Goal: Information Seeking & Learning: Learn about a topic

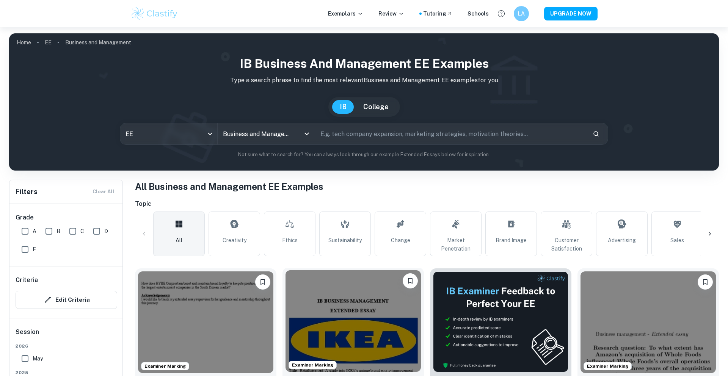
scroll to position [155, 0]
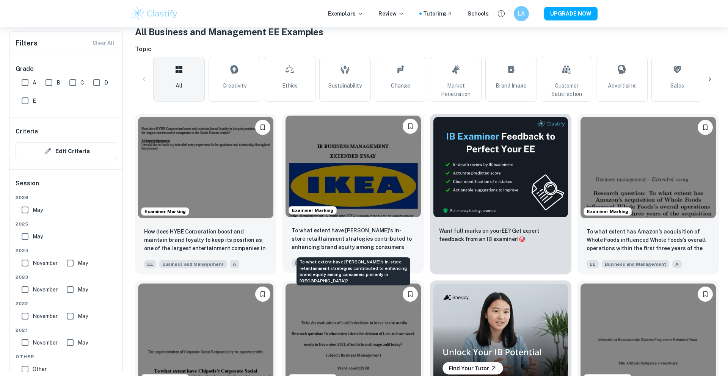
click at [353, 227] on p "To what extent have [PERSON_NAME]'s in-store retailtainment strategies contribu…" at bounding box center [353, 239] width 123 height 26
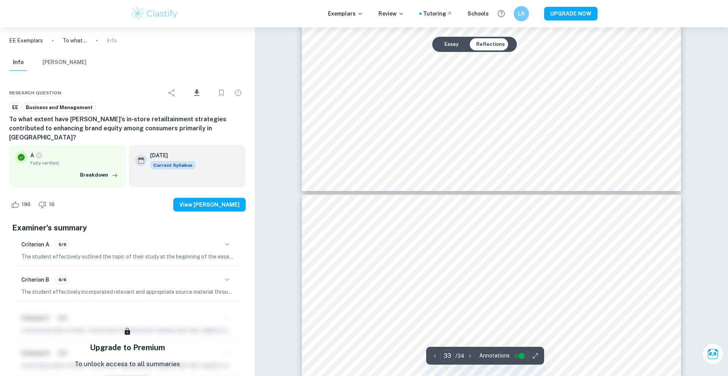
type input "34"
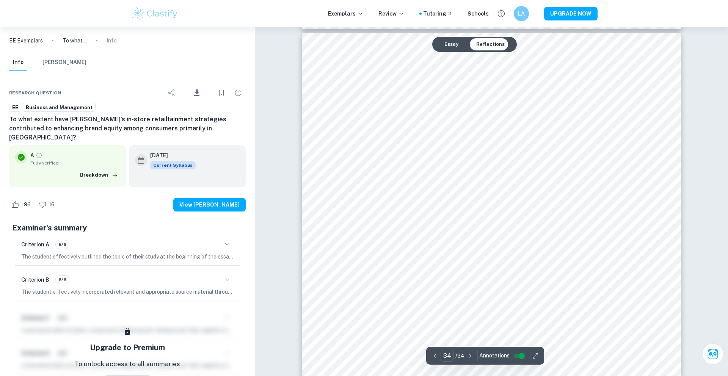
scroll to position [18418, 0]
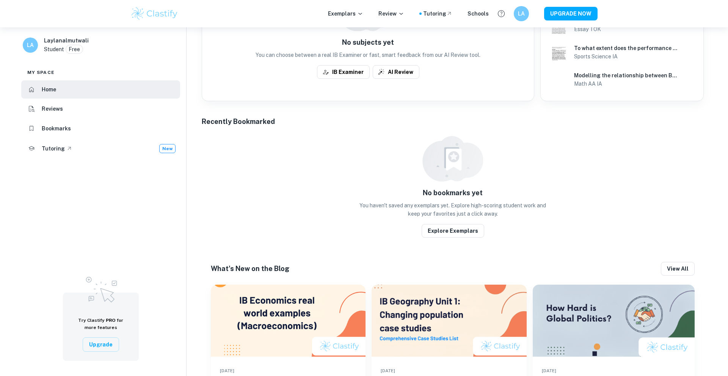
scroll to position [292, 0]
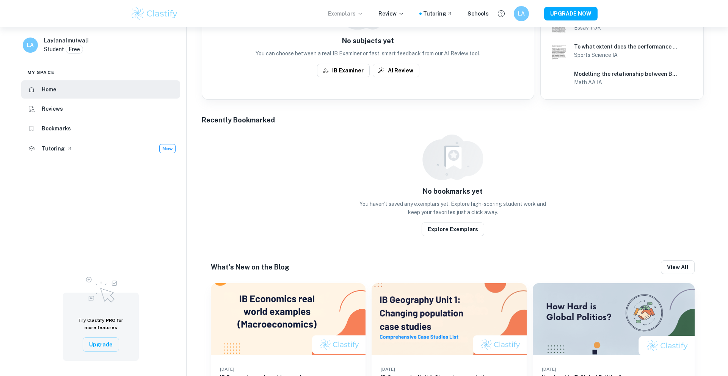
click at [352, 12] on p "Exemplars" at bounding box center [345, 13] width 35 height 8
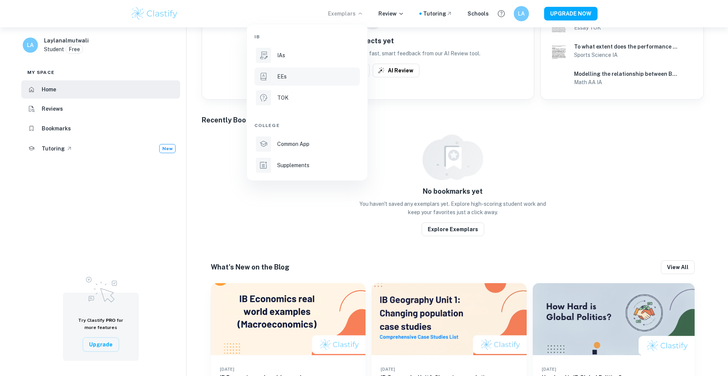
click at [278, 76] on p "EEs" at bounding box center [281, 76] width 9 height 8
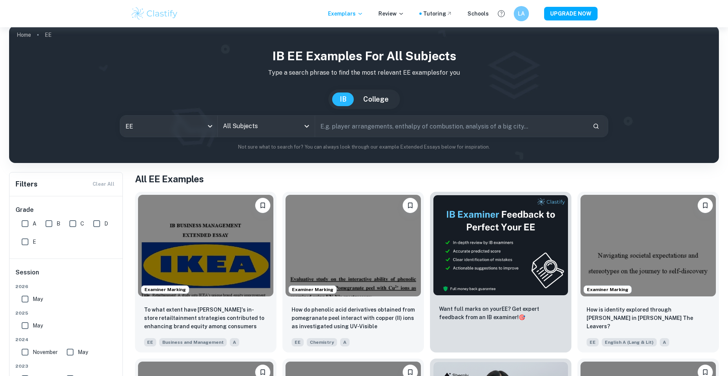
scroll to position [8, 0]
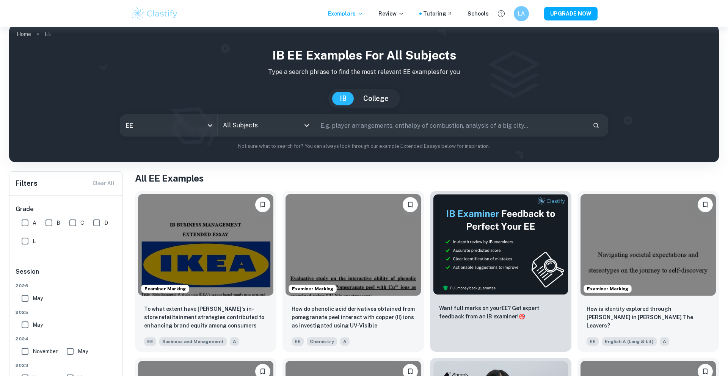
click at [284, 127] on input "All Subjects" at bounding box center [260, 125] width 79 height 14
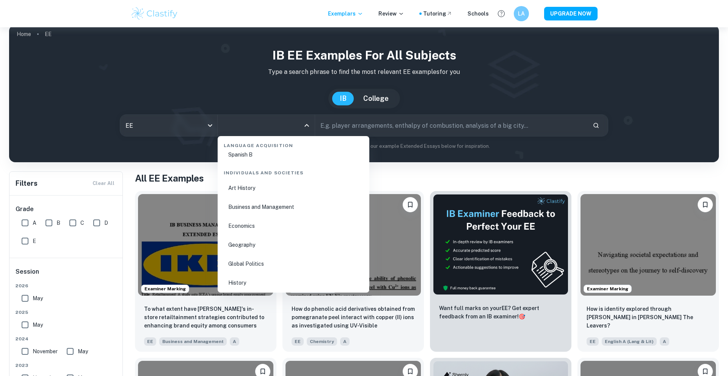
scroll to position [859, 0]
click at [251, 210] on li "Business and Management" at bounding box center [294, 205] width 146 height 17
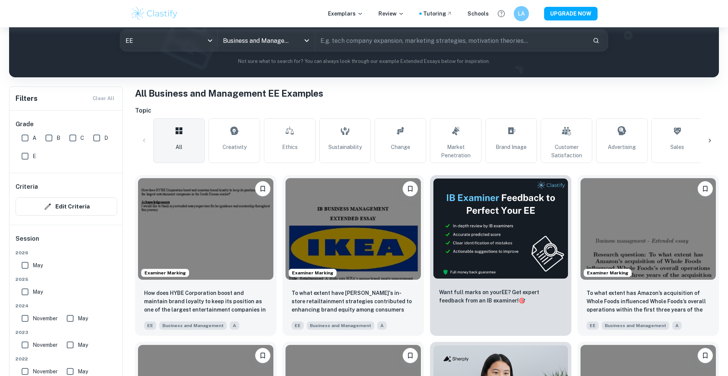
scroll to position [95, 0]
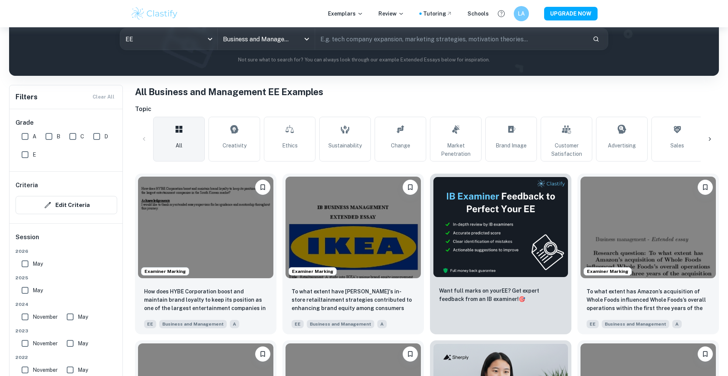
click at [22, 291] on input "May" at bounding box center [24, 290] width 15 height 15
checkbox input "true"
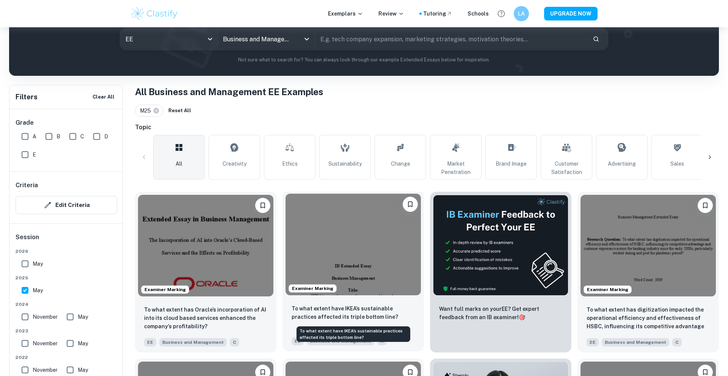
click at [345, 308] on p "To what extent have IKEA’s sustainable practices affected its triple bottom lin…" at bounding box center [353, 312] width 123 height 17
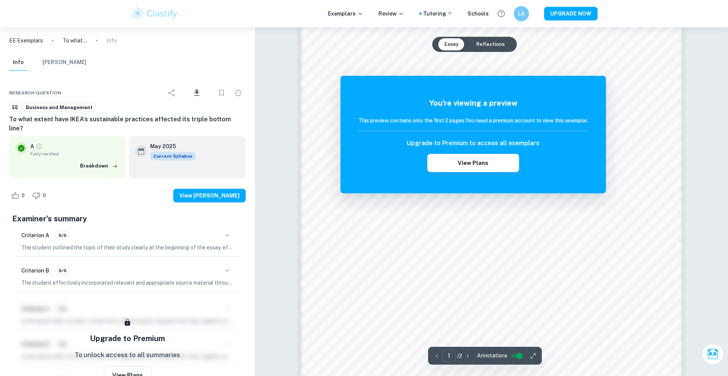
scroll to position [786, 0]
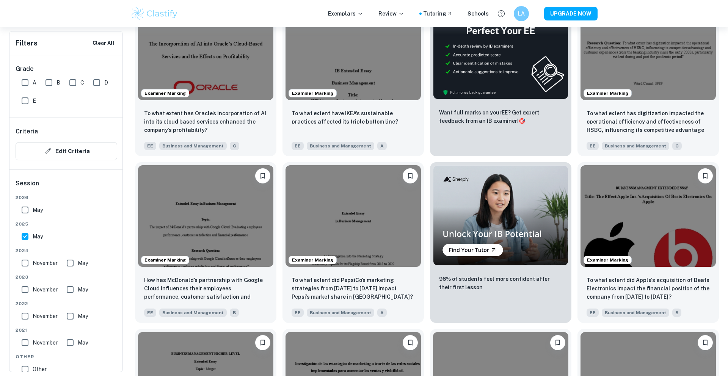
scroll to position [295, 0]
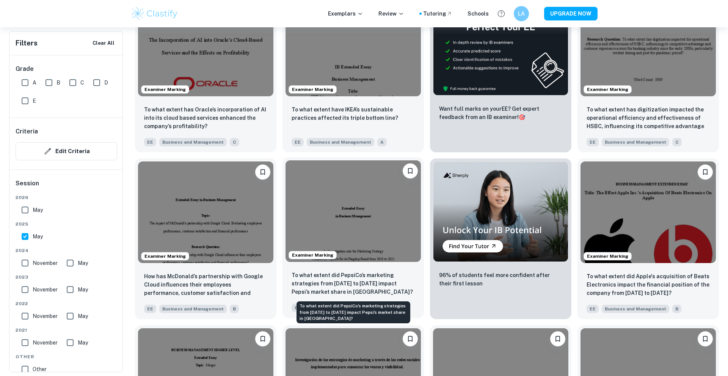
click at [338, 278] on p "To what extent did PepsiCo’s marketing strategies from 2018 to 2022 impact Peps…" at bounding box center [353, 283] width 123 height 25
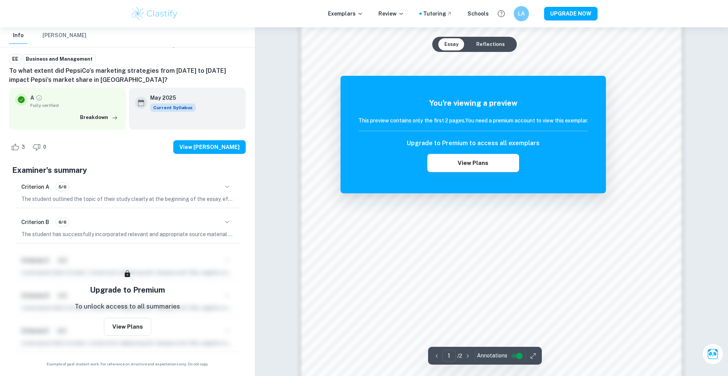
scroll to position [533, 0]
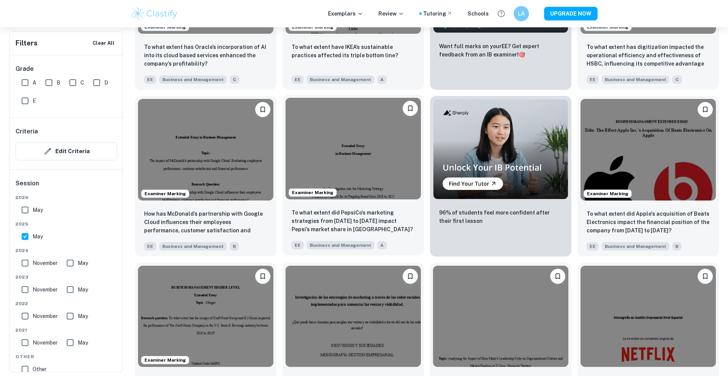
scroll to position [361, 0]
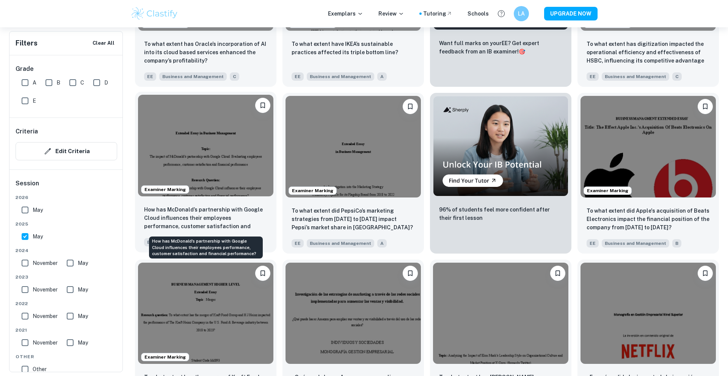
click at [220, 217] on p "How has McDonald’s partnership with Google Cloud influences their employees per…" at bounding box center [205, 218] width 123 height 26
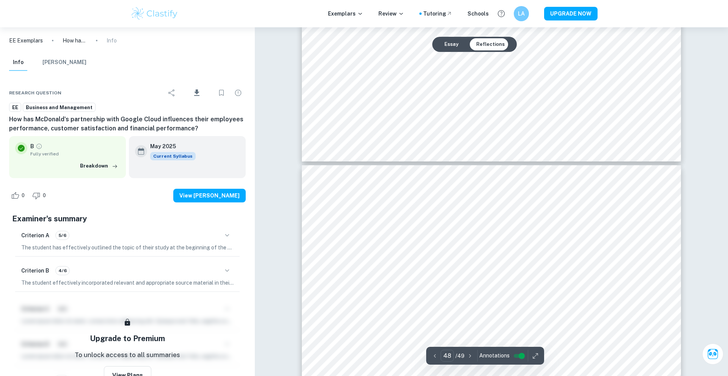
type input "49"
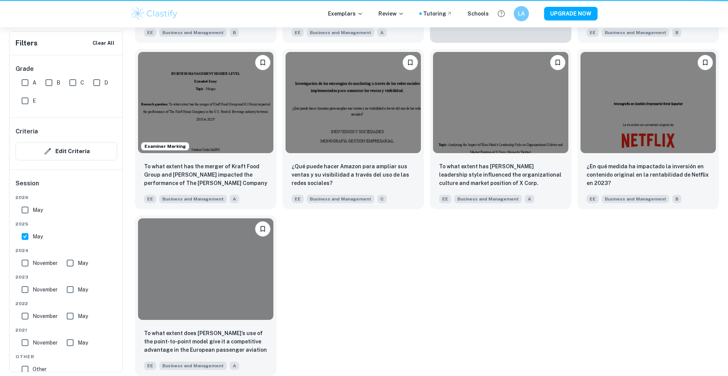
scroll to position [361, 0]
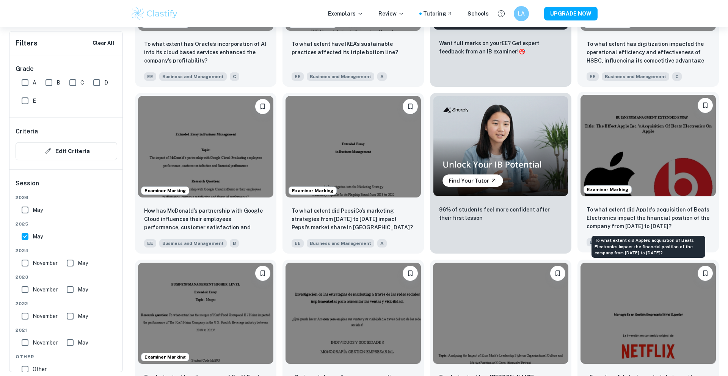
click at [632, 214] on p "To what extent did Apple's acquisition of Beats Electronics impact the financia…" at bounding box center [648, 217] width 123 height 25
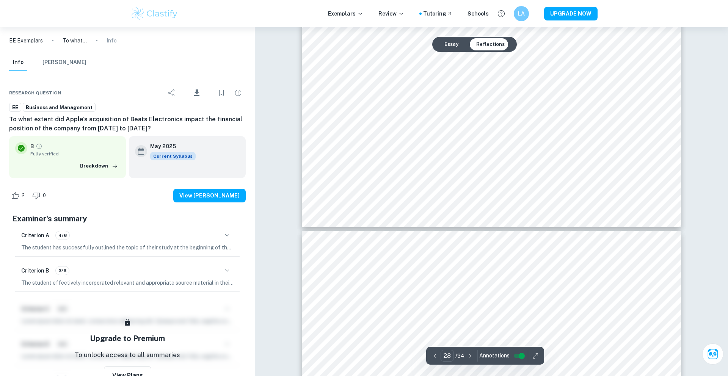
scroll to position [15296, 0]
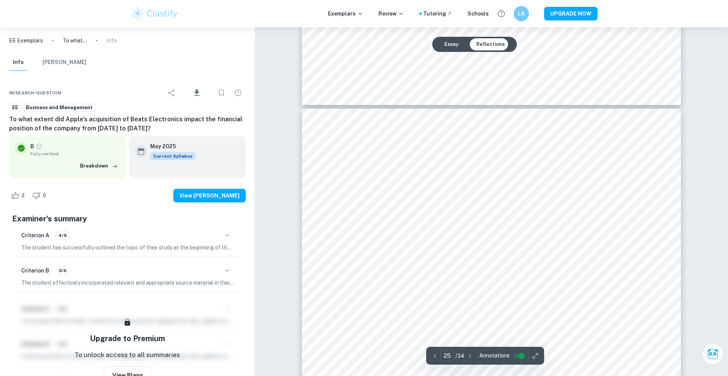
type input "24"
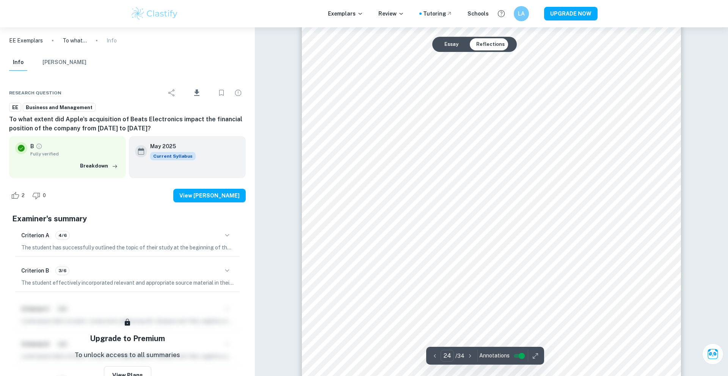
scroll to position [12858, 0]
